Goal: Transaction & Acquisition: Purchase product/service

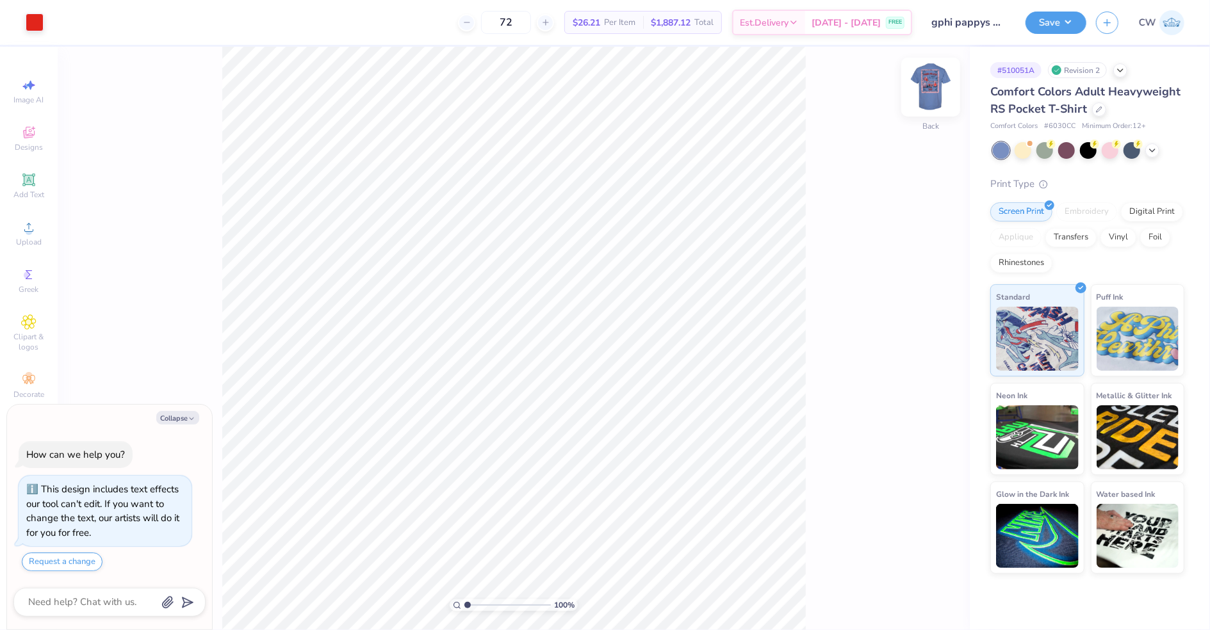
click at [919, 88] on img at bounding box center [930, 87] width 51 height 51
click at [29, 233] on circle at bounding box center [28, 231] width 7 height 7
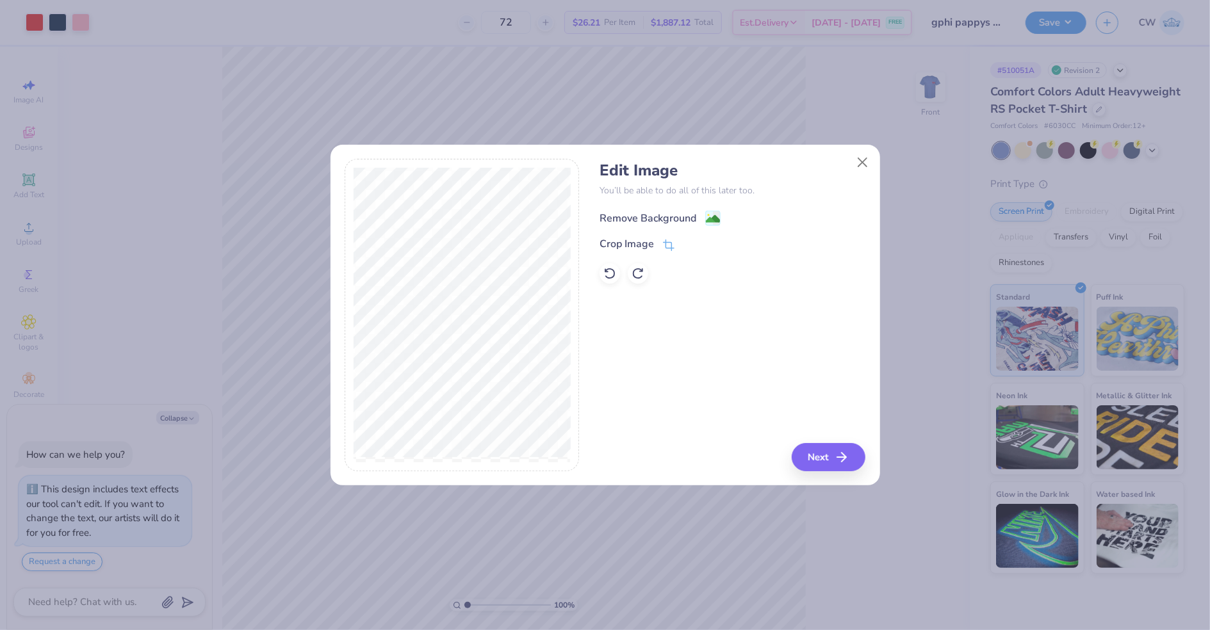
click at [634, 213] on div "Remove Background" at bounding box center [648, 218] width 97 height 15
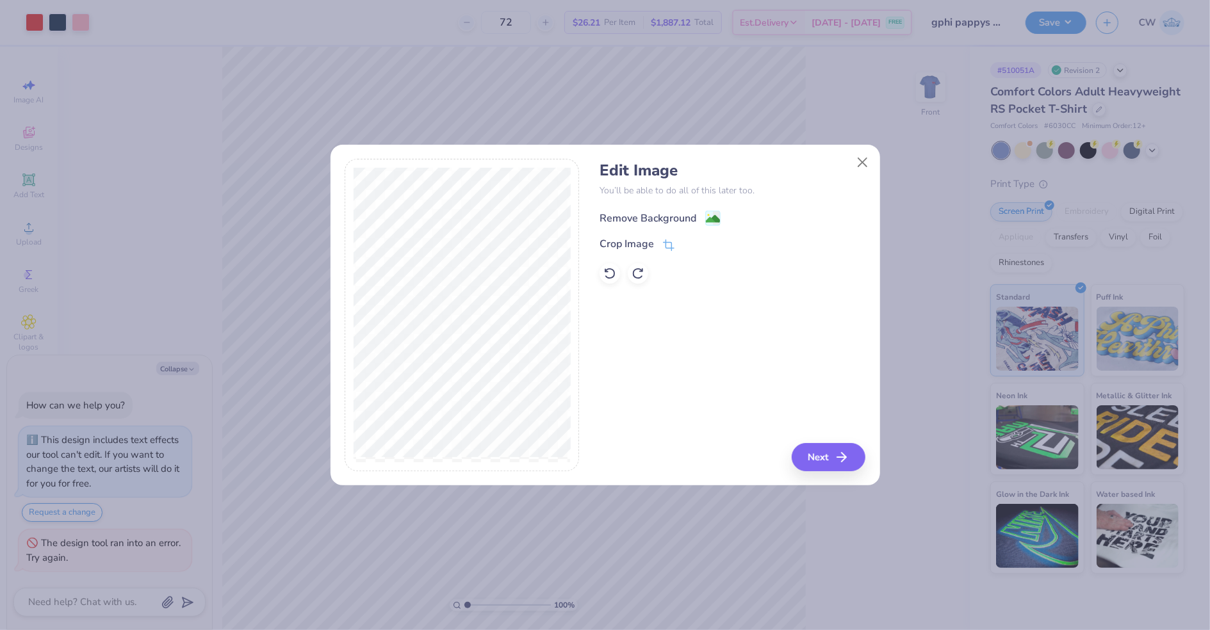
click at [642, 217] on div "Remove Background" at bounding box center [648, 218] width 97 height 15
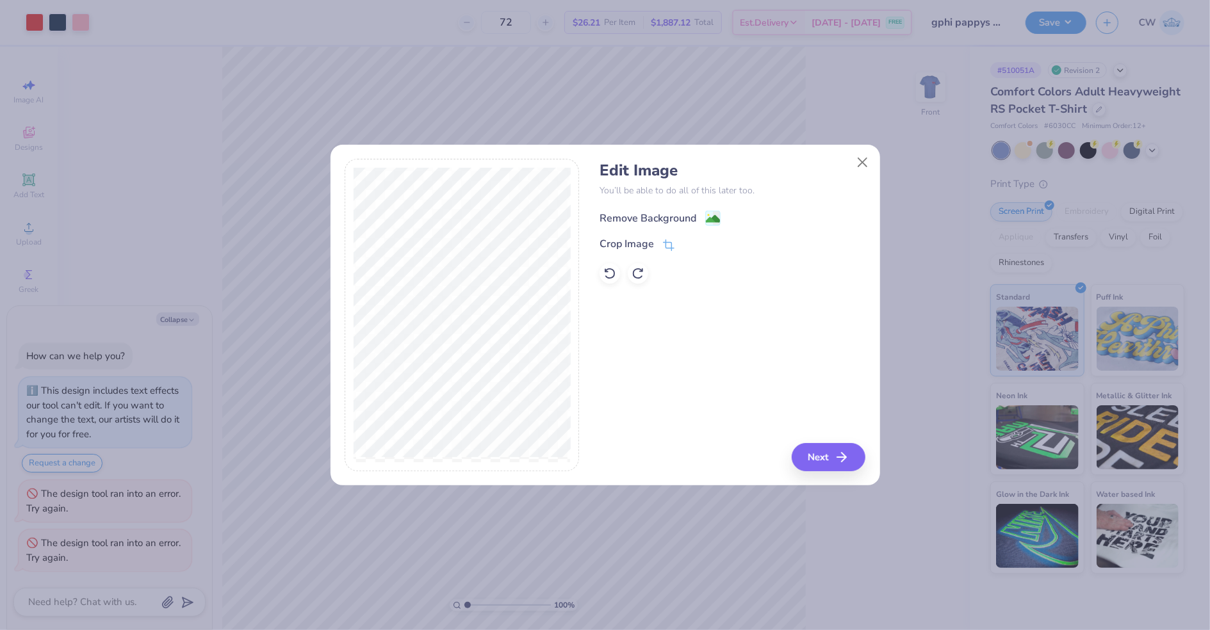
click at [622, 218] on div "Remove Background" at bounding box center [648, 218] width 97 height 15
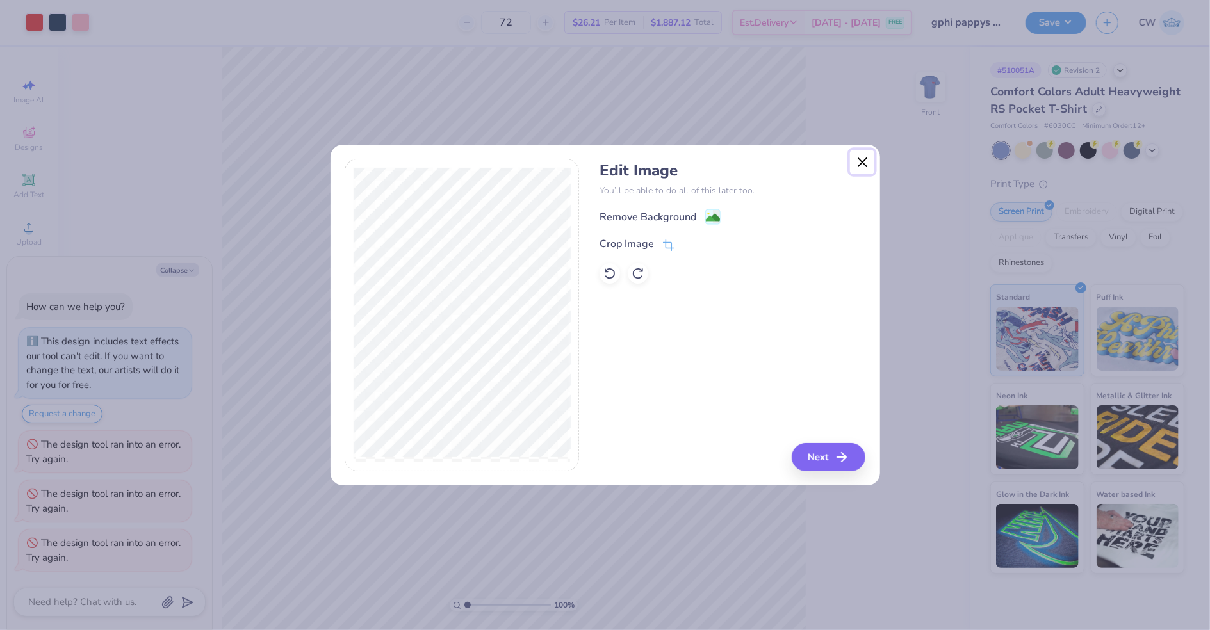
click at [864, 155] on button "Close" at bounding box center [862, 162] width 24 height 24
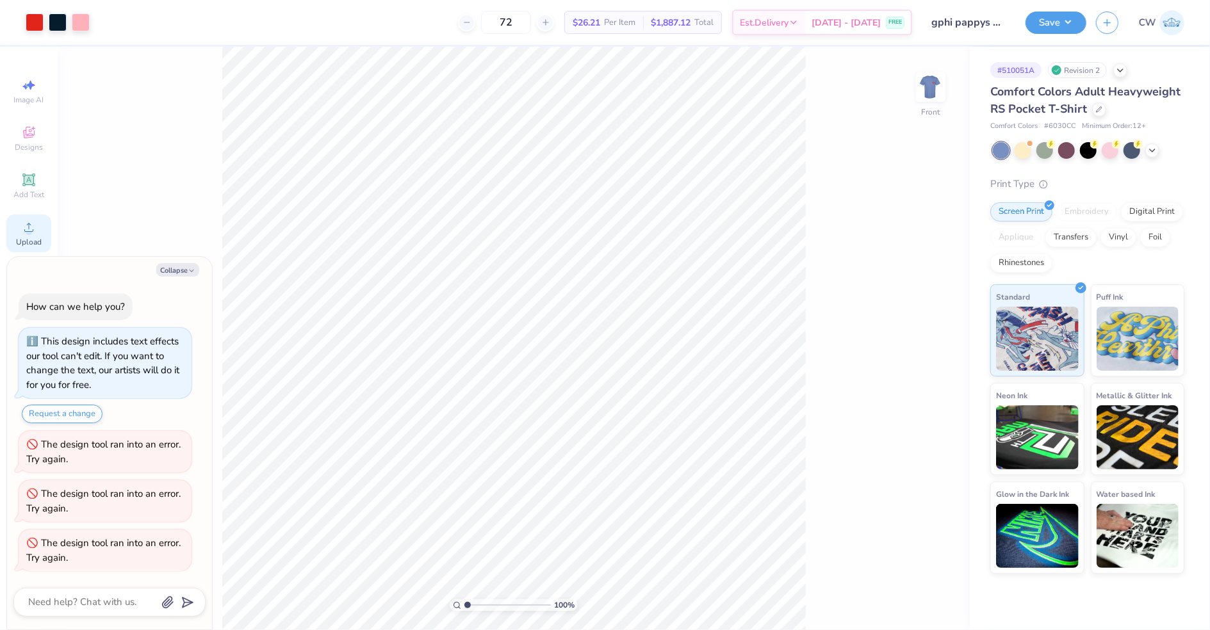
click at [18, 224] on div "Upload" at bounding box center [28, 234] width 45 height 38
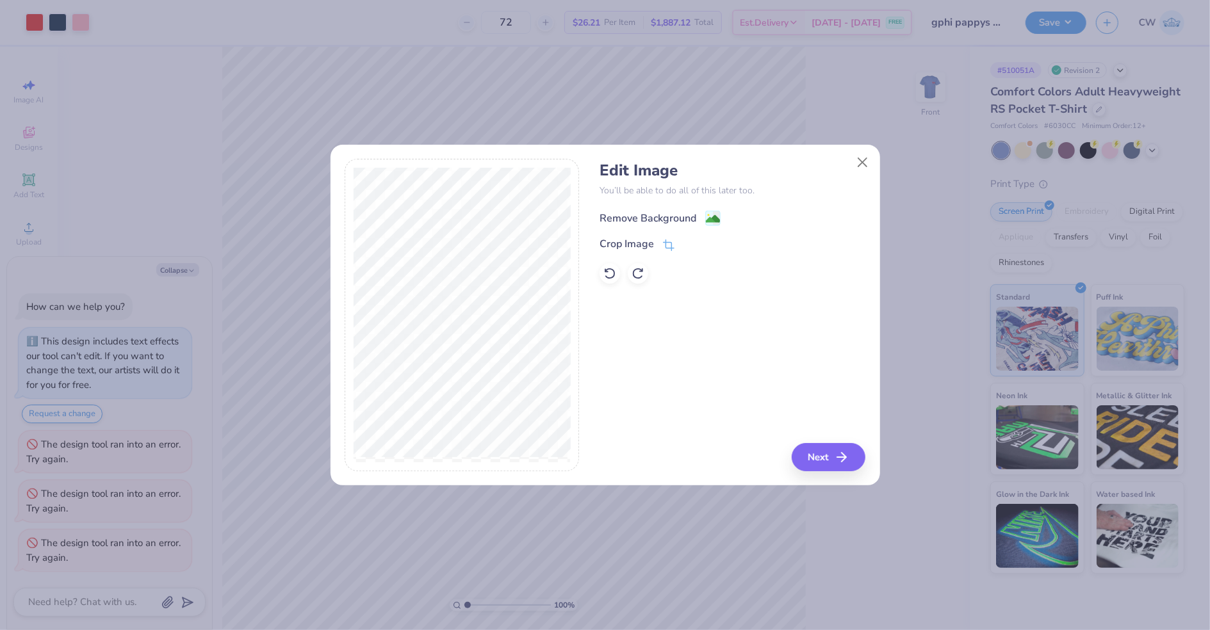
click at [651, 214] on div "Remove Background" at bounding box center [648, 218] width 97 height 15
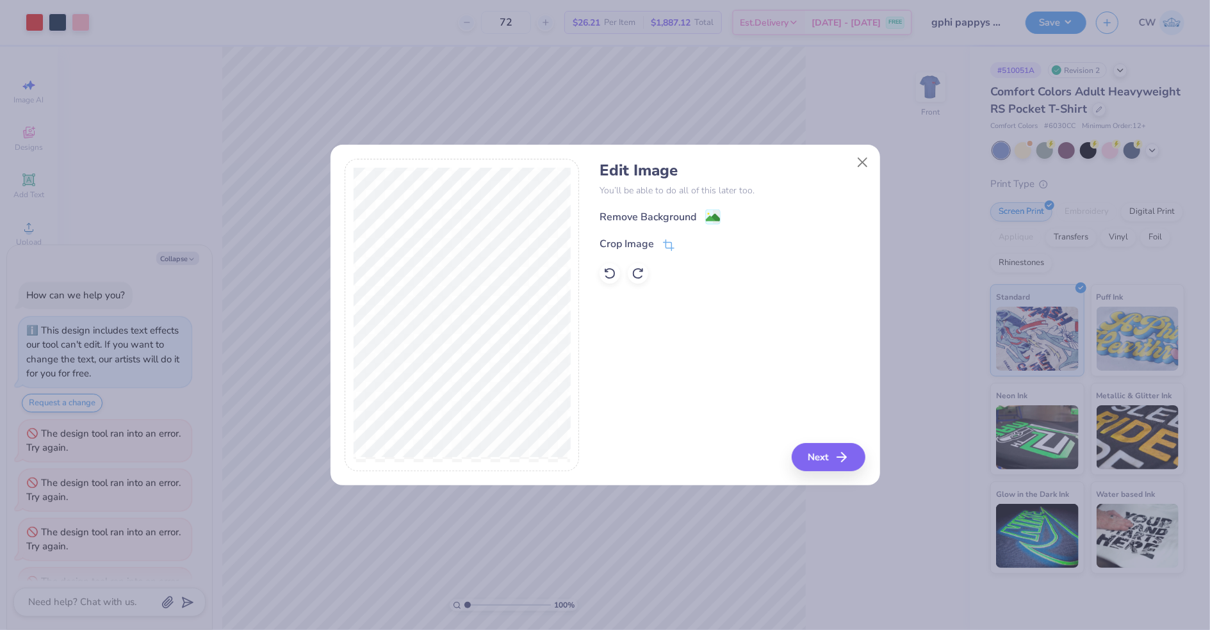
scroll to position [37, 0]
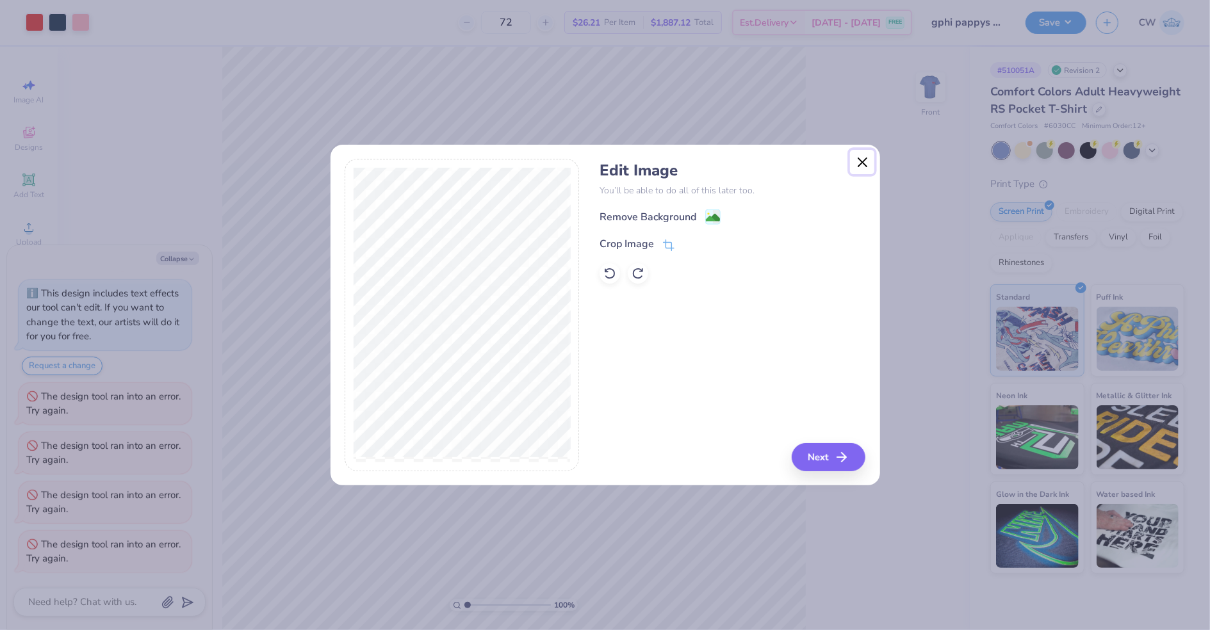
click at [857, 165] on button "Close" at bounding box center [862, 162] width 24 height 24
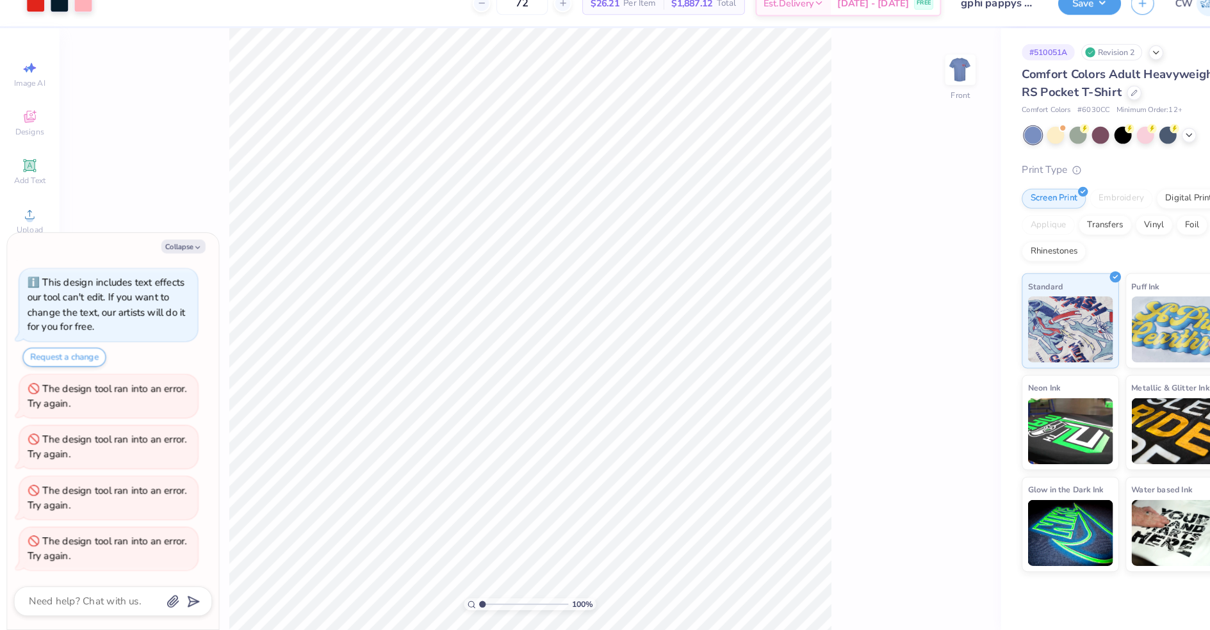
scroll to position [0, 0]
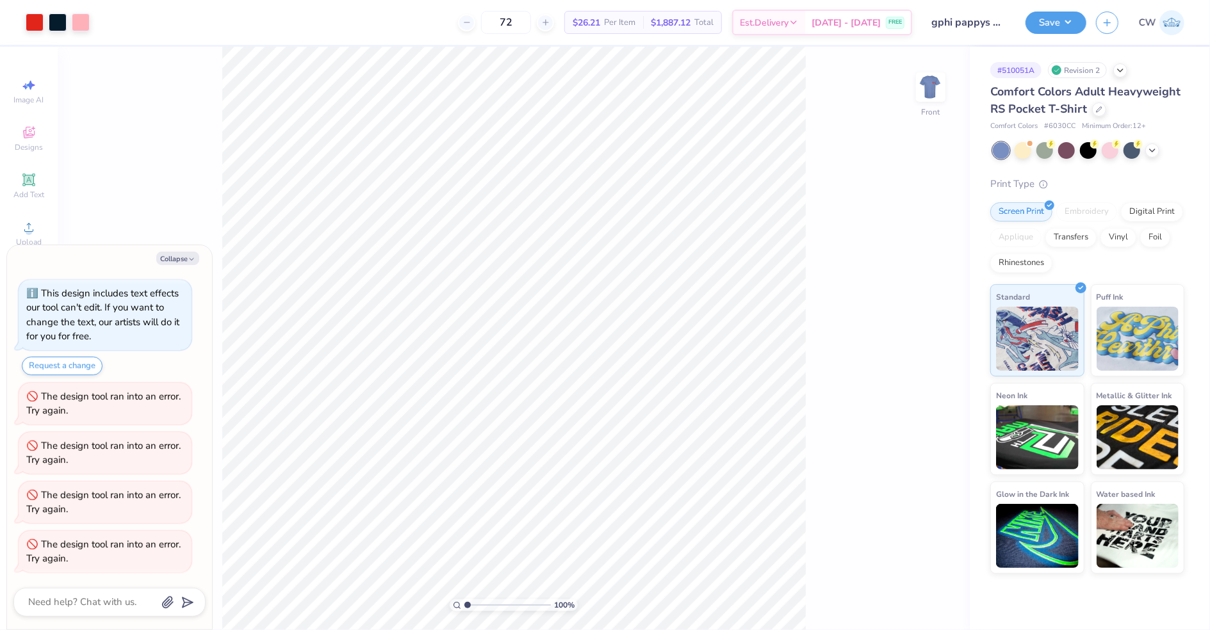
click at [1160, 152] on div at bounding box center [1089, 150] width 192 height 17
click at [1156, 152] on icon at bounding box center [1152, 149] width 10 height 10
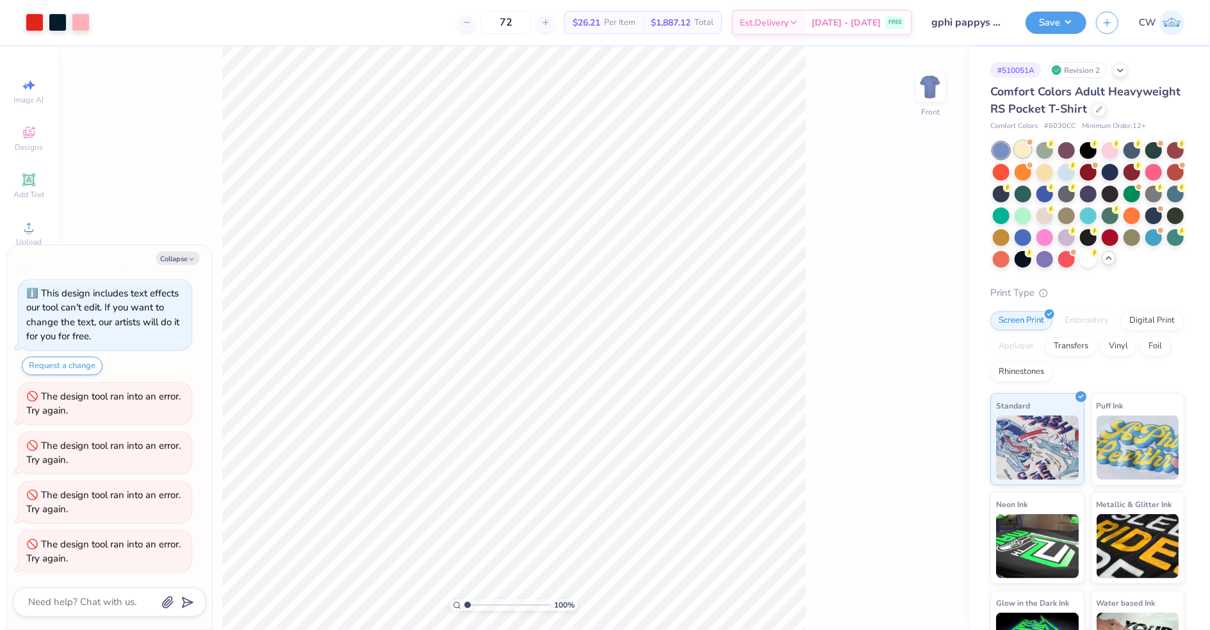
click at [1027, 152] on div at bounding box center [1023, 149] width 17 height 17
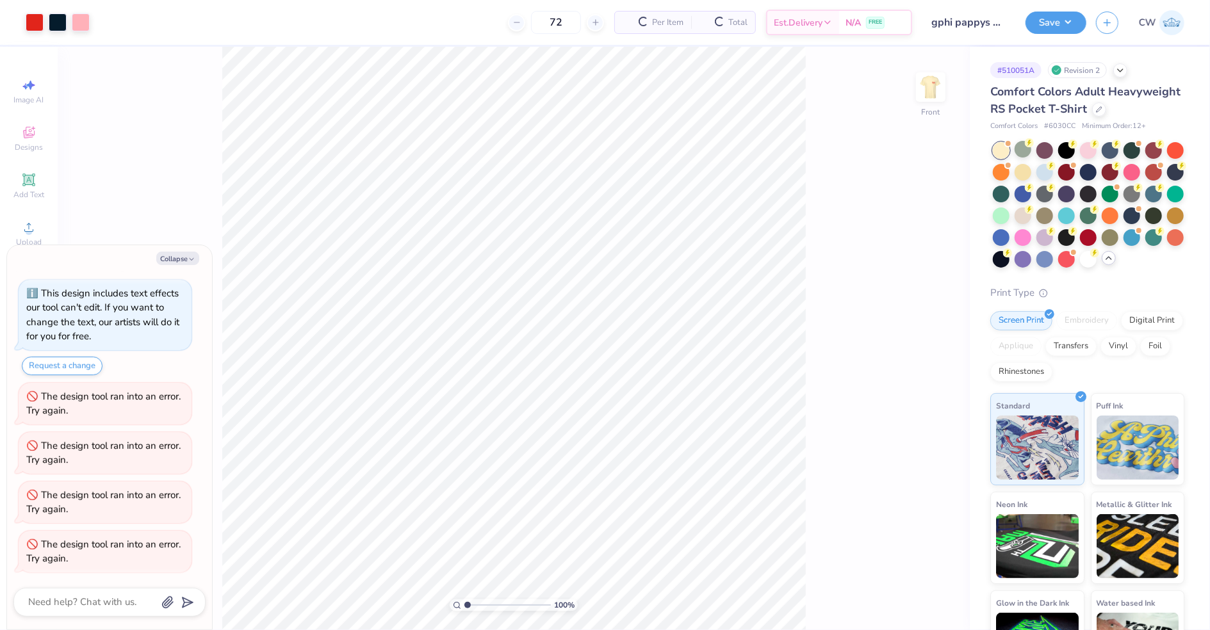
scroll to position [399, 0]
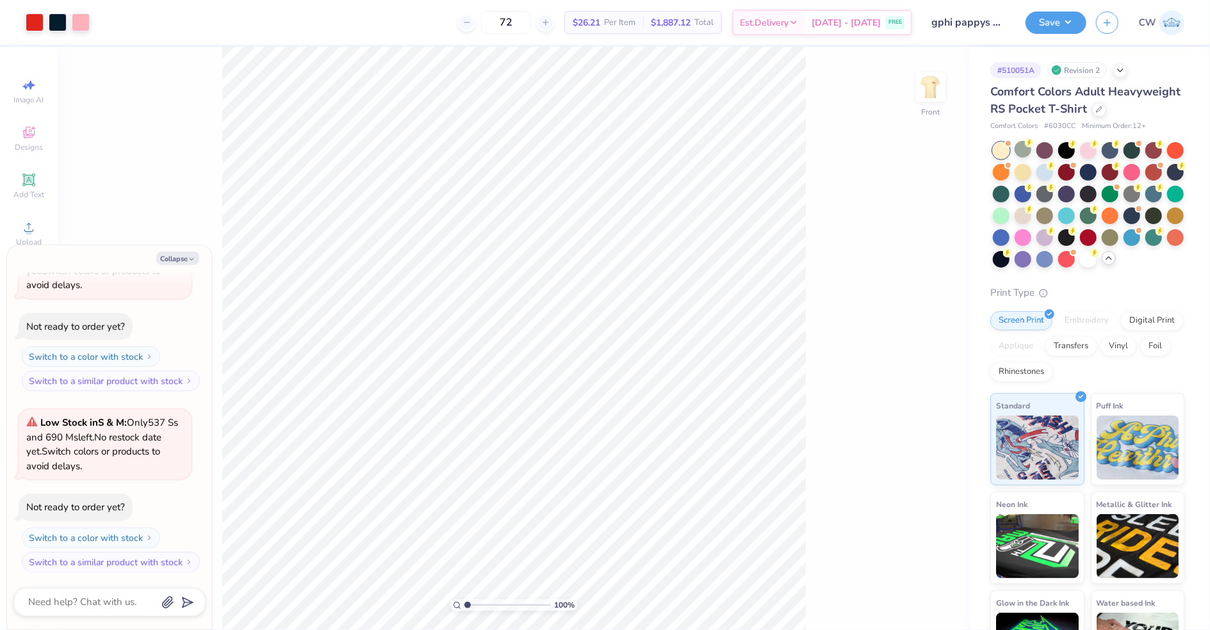
type textarea "x"
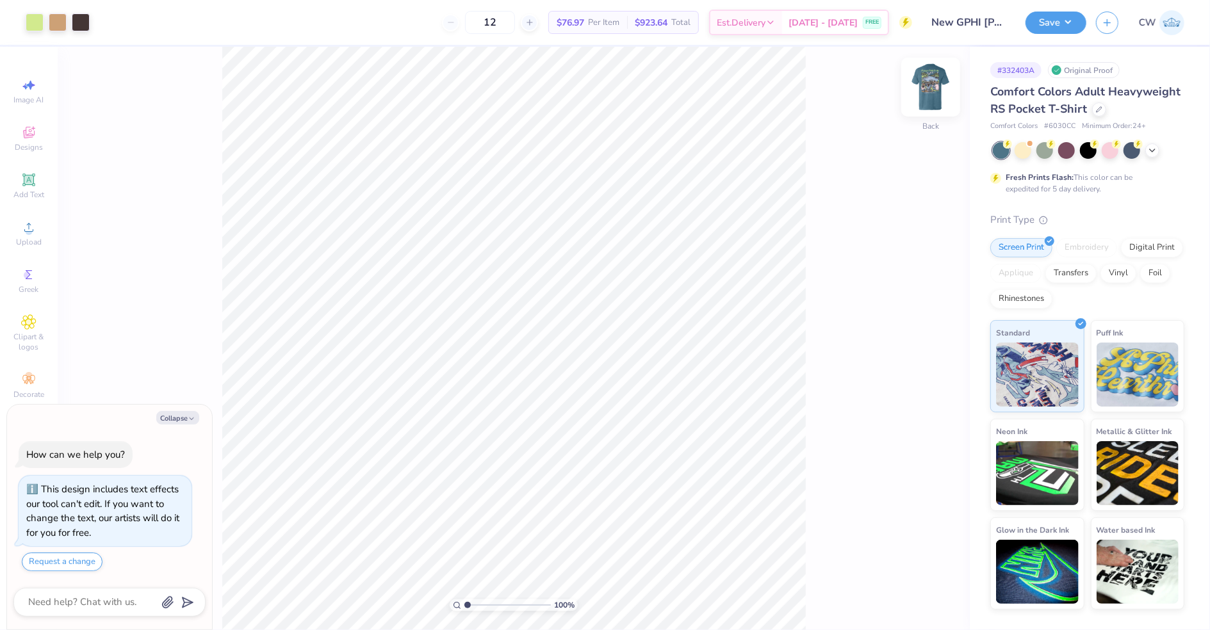
click at [936, 92] on img at bounding box center [930, 87] width 51 height 51
click at [1021, 151] on div at bounding box center [1023, 149] width 17 height 17
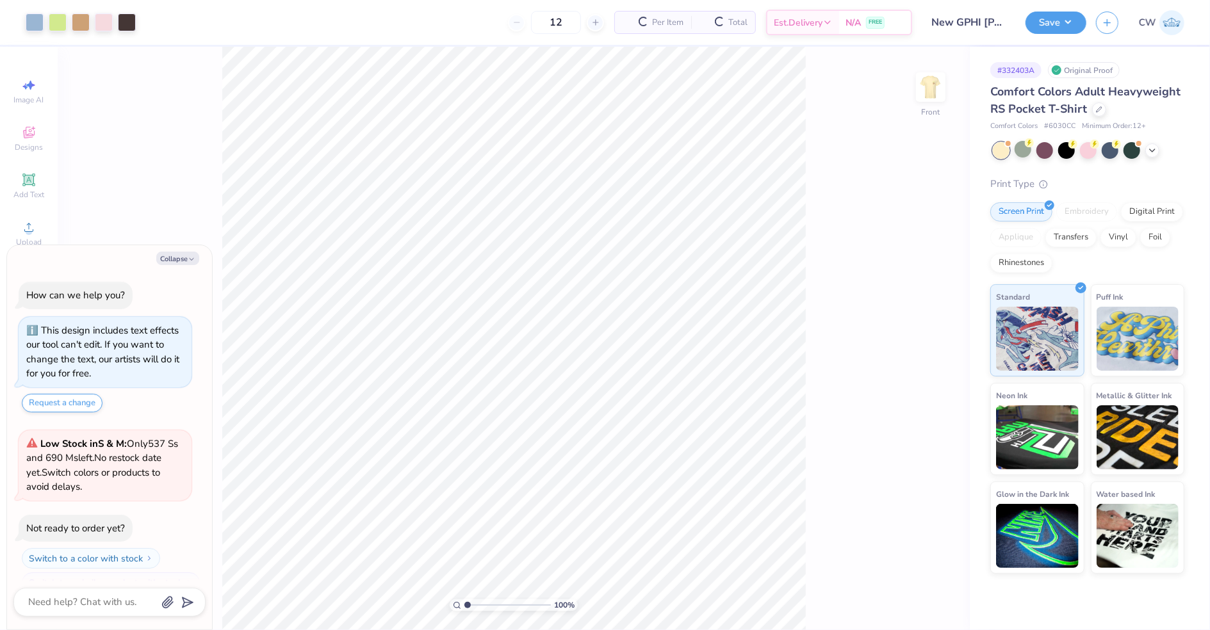
scroll to position [202, 0]
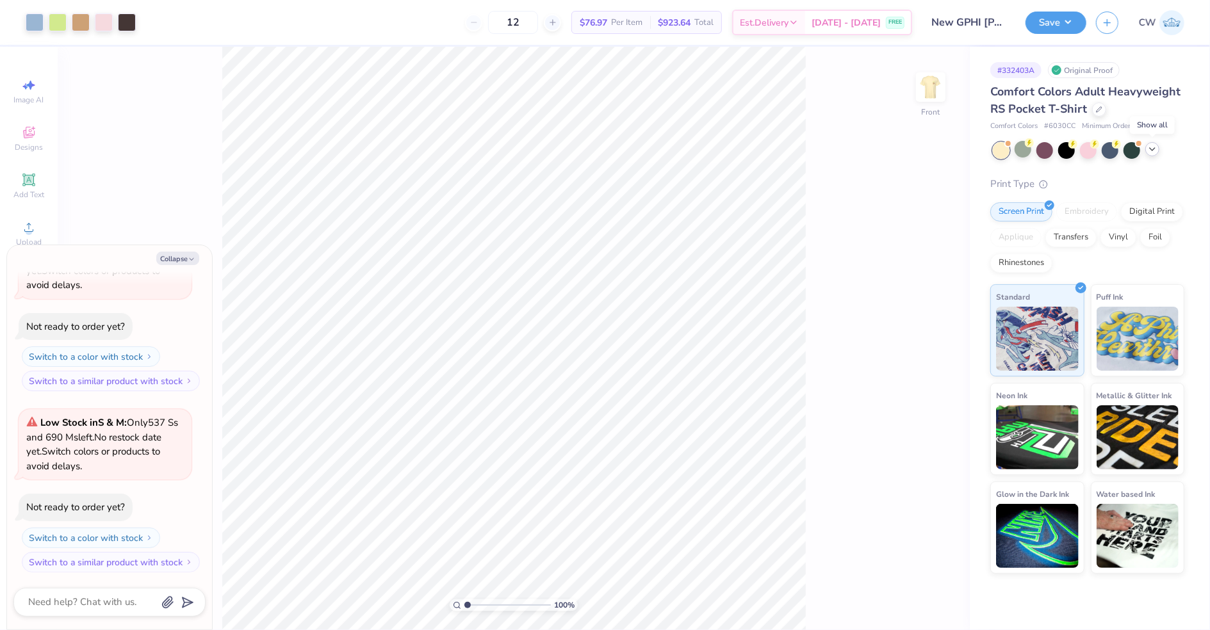
click at [1149, 152] on icon at bounding box center [1152, 149] width 10 height 10
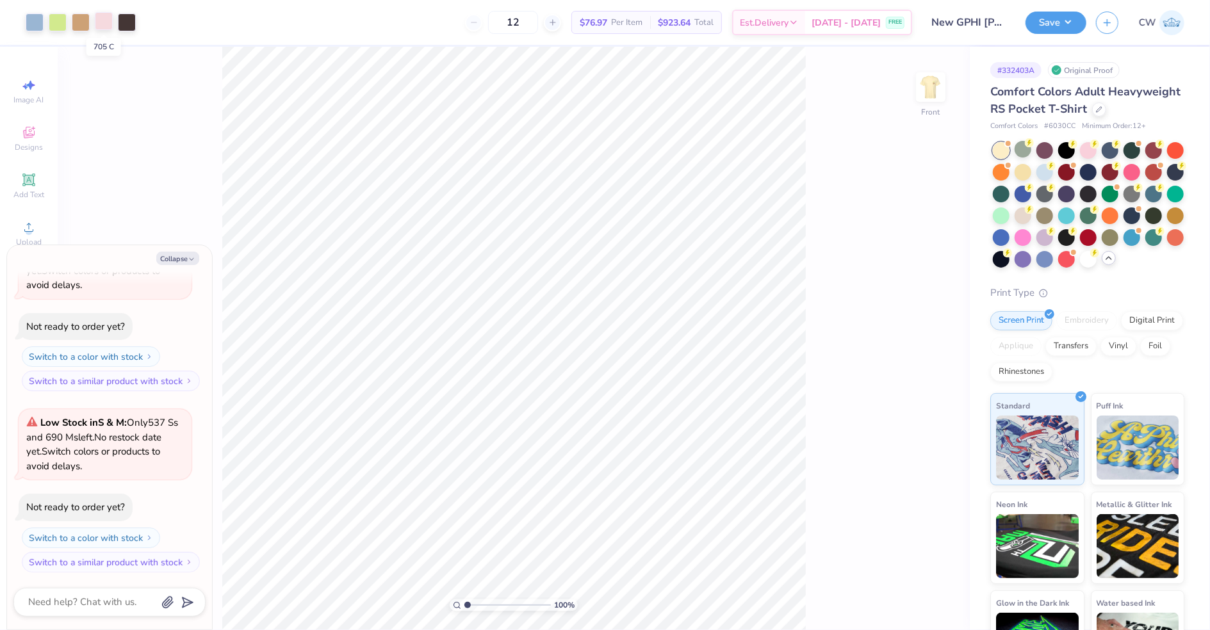
click at [102, 21] on div at bounding box center [104, 21] width 18 height 18
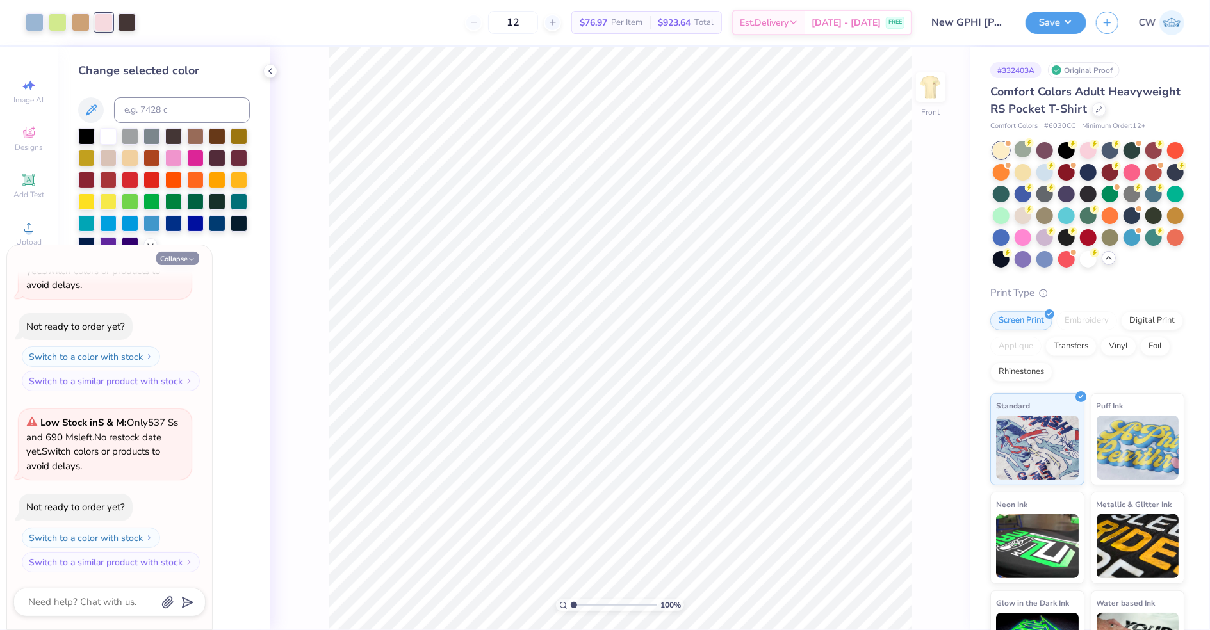
click at [171, 259] on button "Collapse" at bounding box center [177, 258] width 43 height 13
type textarea "x"
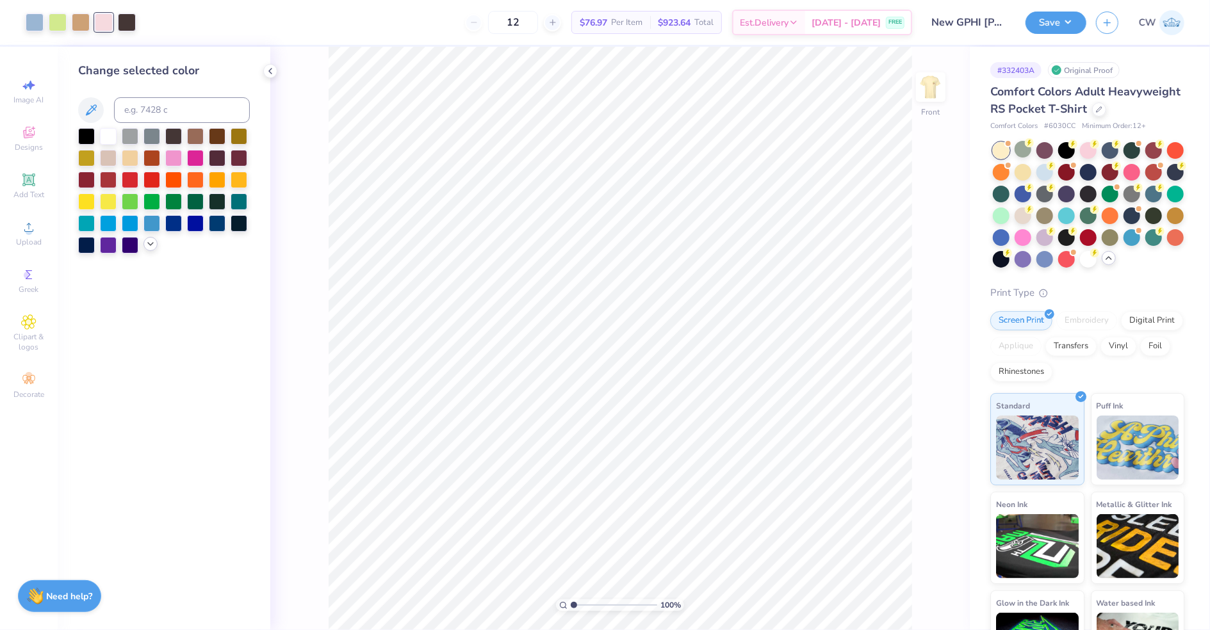
click at [151, 246] on icon at bounding box center [150, 244] width 10 height 10
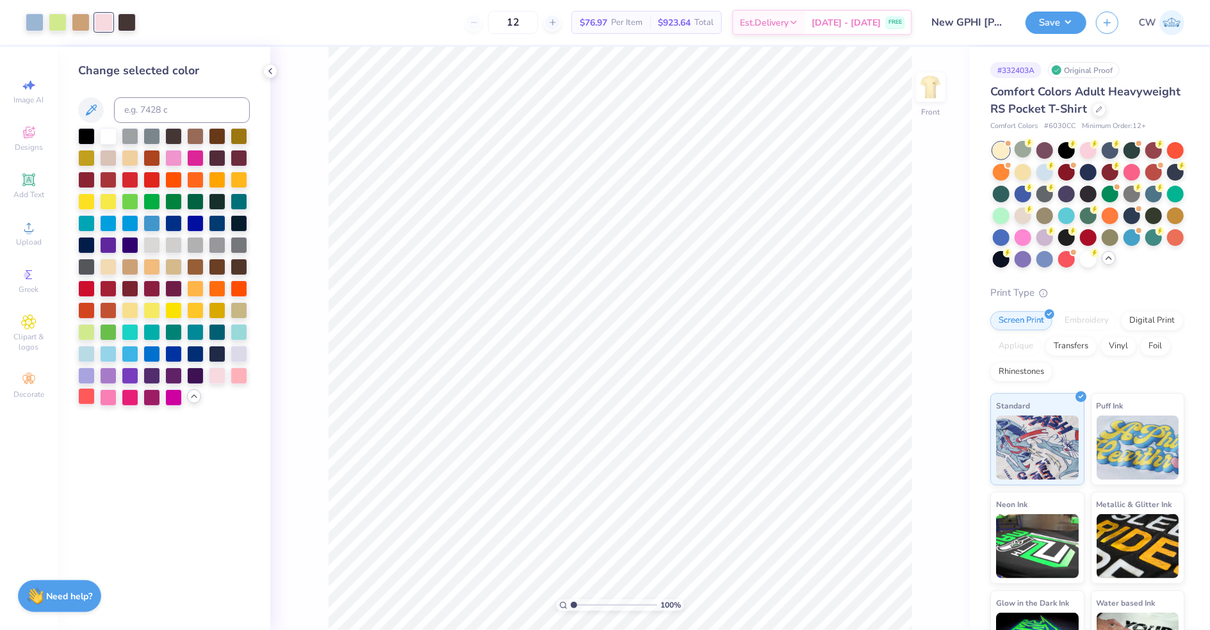
click at [87, 398] on div at bounding box center [86, 396] width 17 height 17
click at [33, 232] on icon at bounding box center [28, 227] width 15 height 15
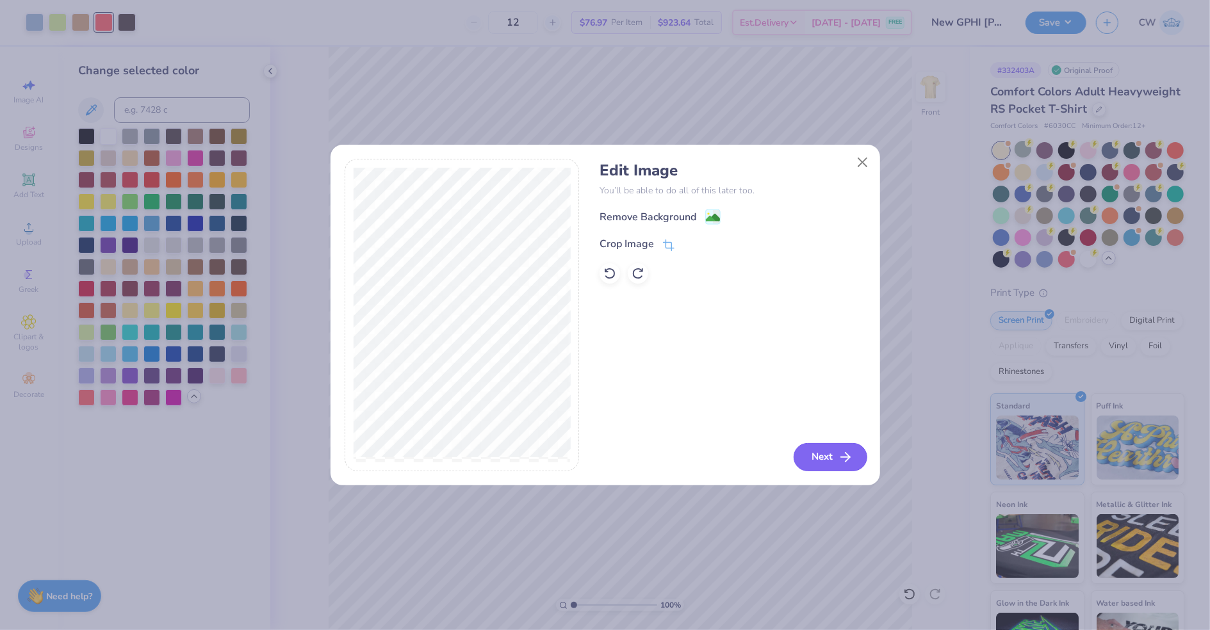
click at [808, 455] on button "Next" at bounding box center [831, 457] width 74 height 28
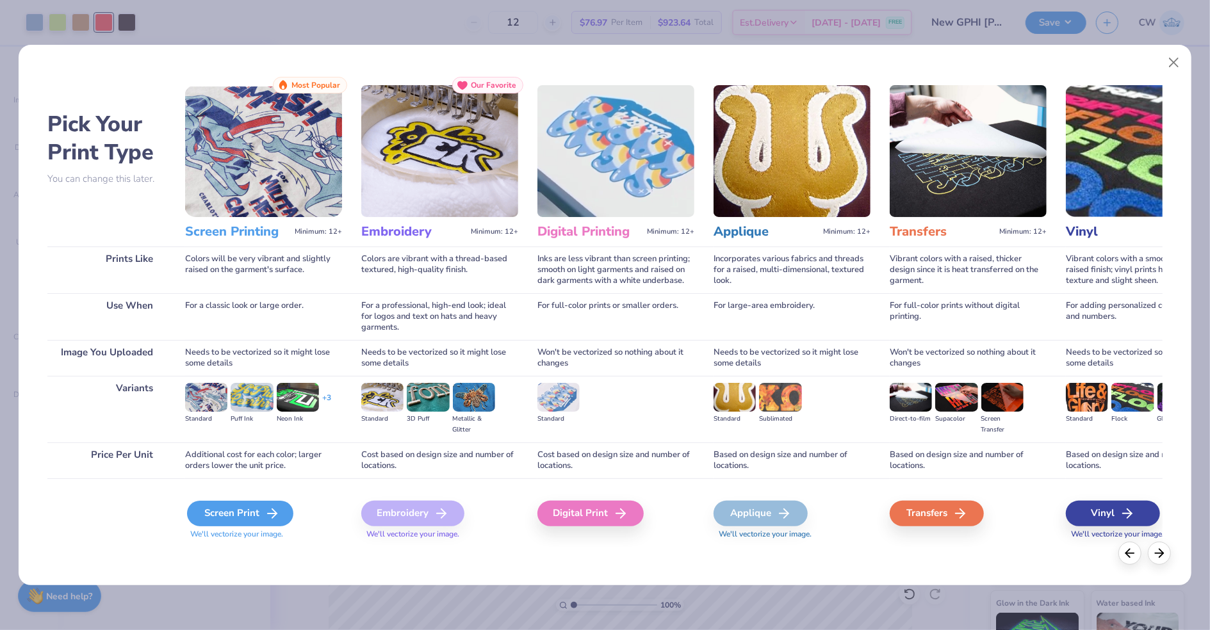
click at [240, 523] on div "Screen Print" at bounding box center [240, 514] width 106 height 26
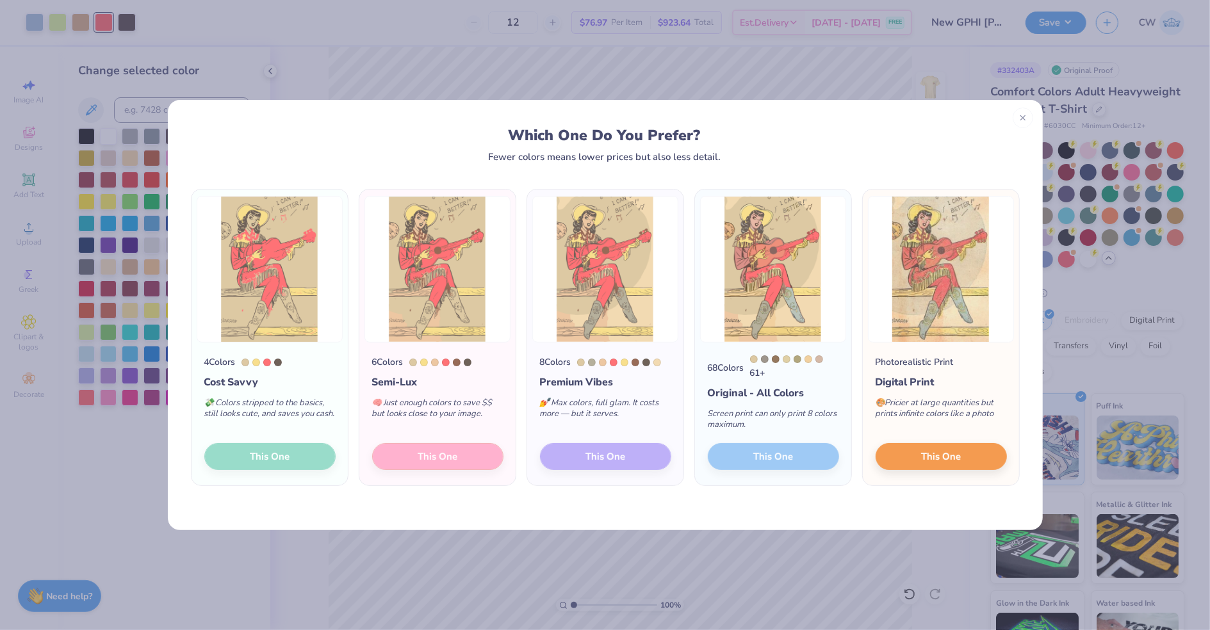
click at [299, 388] on div "Cost Savvy" at bounding box center [269, 382] width 131 height 15
click at [273, 455] on div "4 Colors Cost Savvy 💸 Colors stripped to the basics, still looks cute, and save…" at bounding box center [270, 414] width 156 height 143
click at [906, 452] on button "This One" at bounding box center [941, 454] width 131 height 27
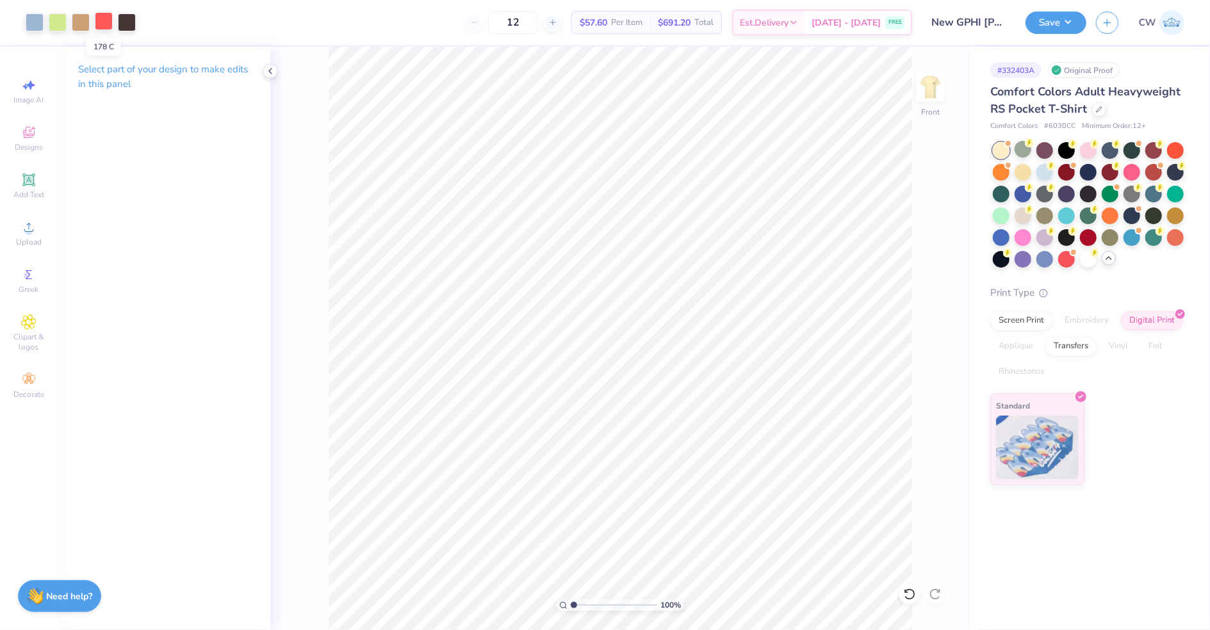
click at [104, 21] on div at bounding box center [104, 21] width 18 height 18
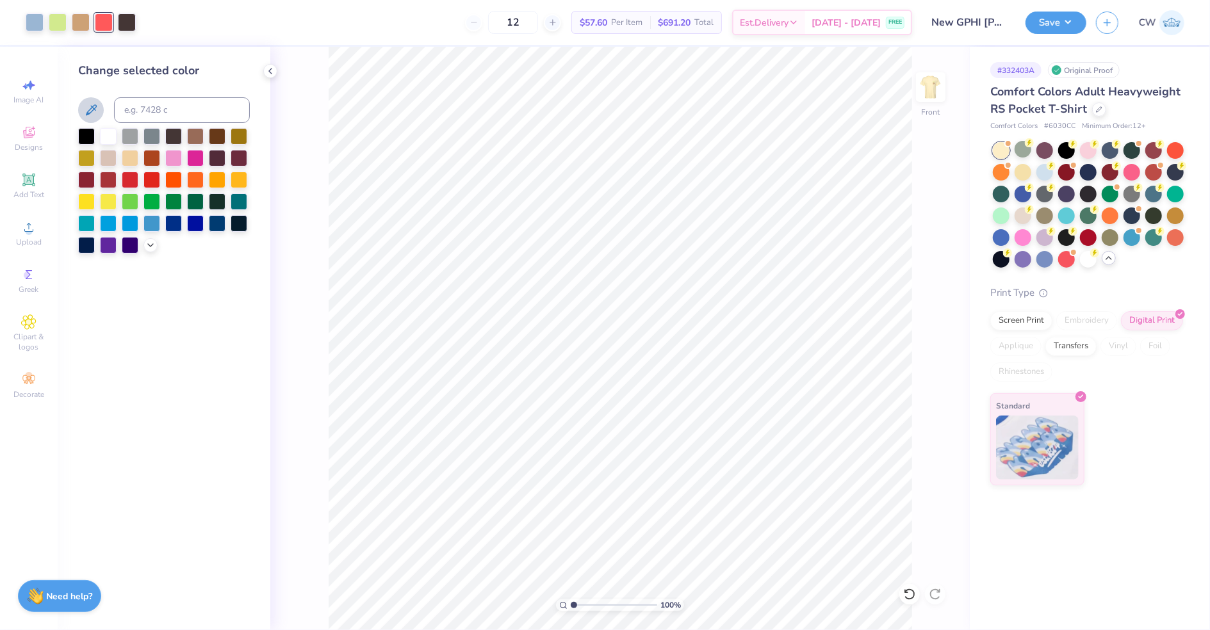
click at [93, 113] on icon at bounding box center [90, 110] width 15 height 15
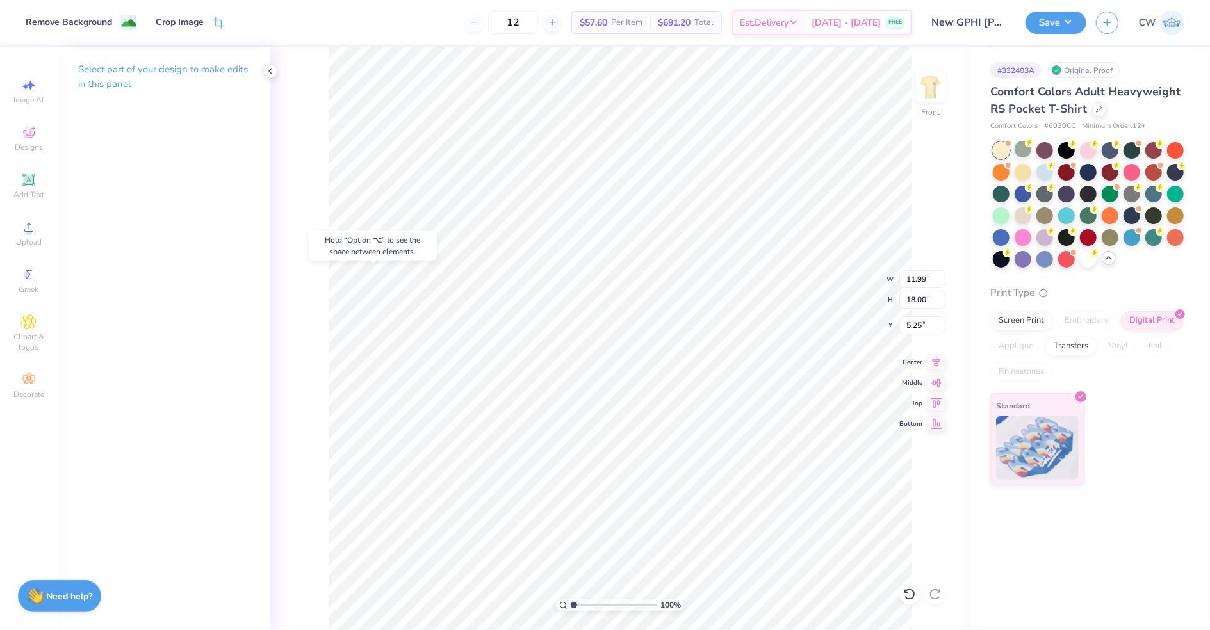
type input "11.77"
type input "13.29"
type input "4.43"
click at [99, 24] on div at bounding box center [104, 21] width 18 height 18
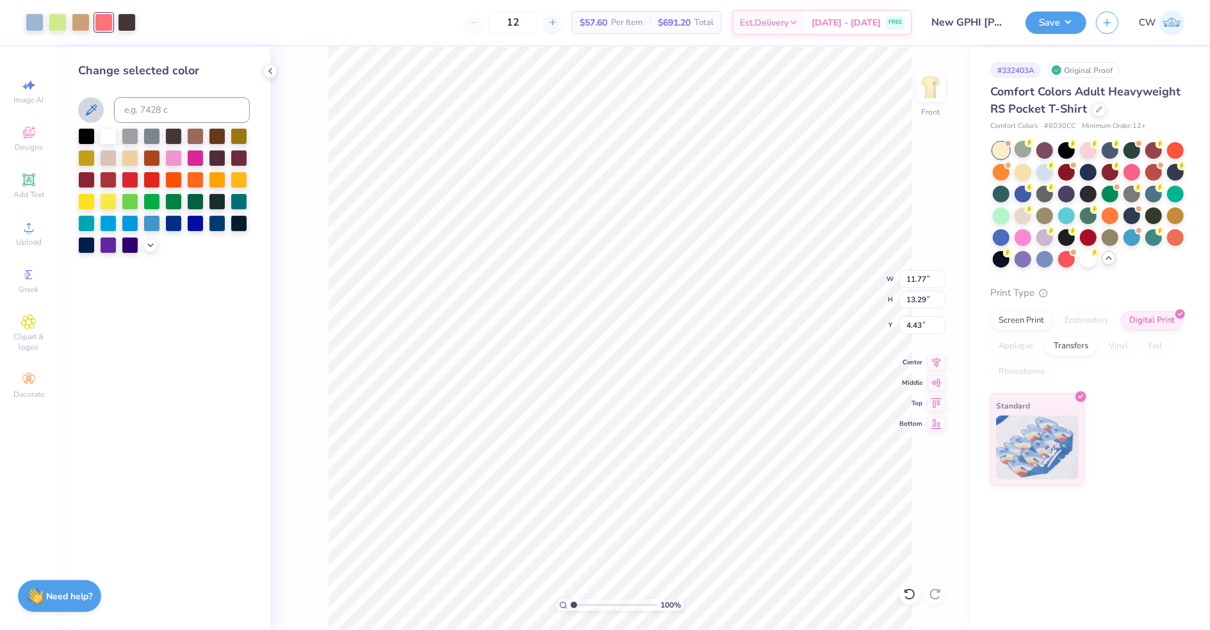
click at [93, 110] on icon at bounding box center [90, 110] width 15 height 15
click at [95, 106] on icon at bounding box center [90, 110] width 15 height 15
type input "11.99"
type input "18.00"
type input "5.25"
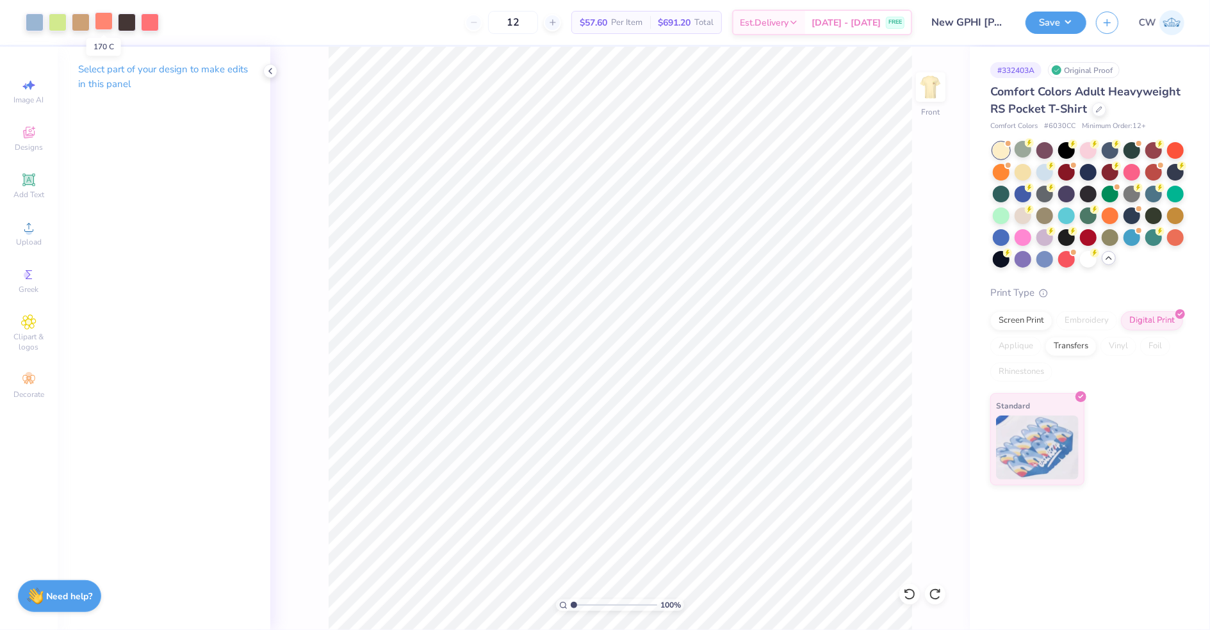
click at [103, 21] on div at bounding box center [104, 21] width 18 height 18
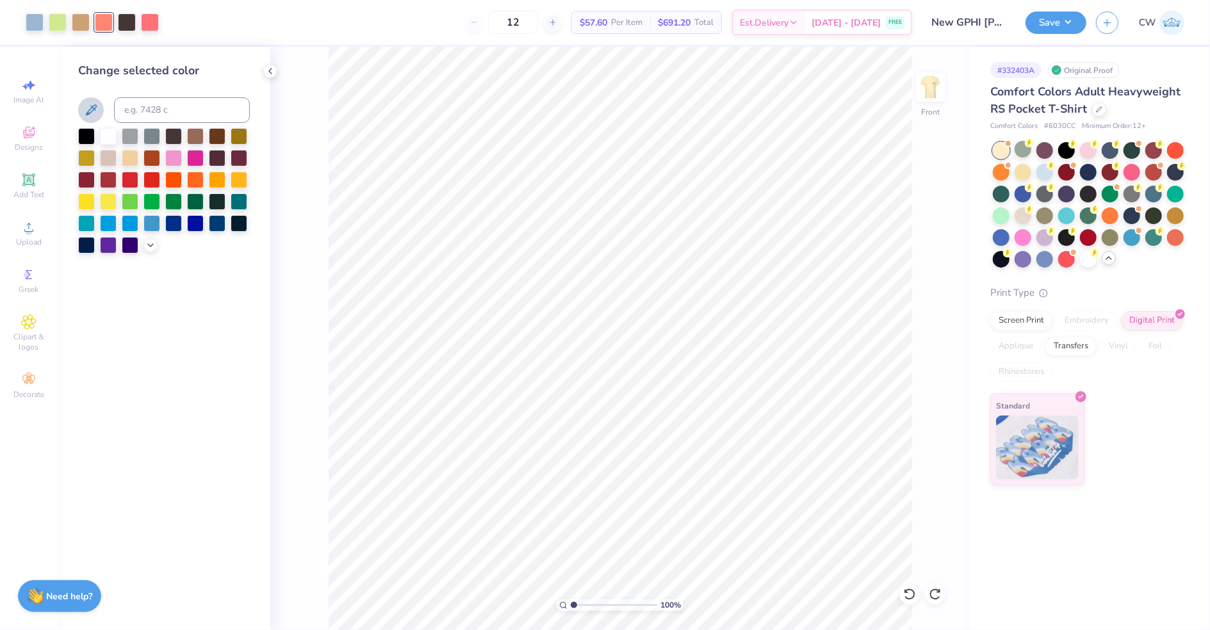
click at [94, 111] on icon at bounding box center [90, 110] width 15 height 15
